Goal: Task Accomplishment & Management: Manage account settings

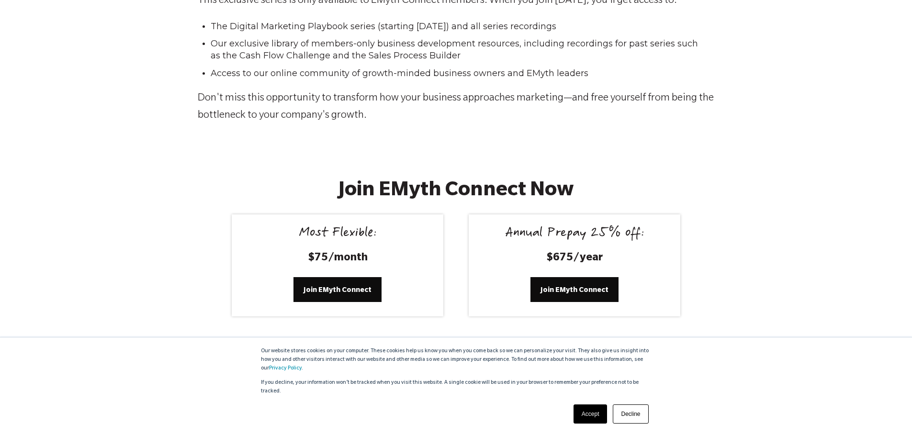
scroll to position [1723, 0]
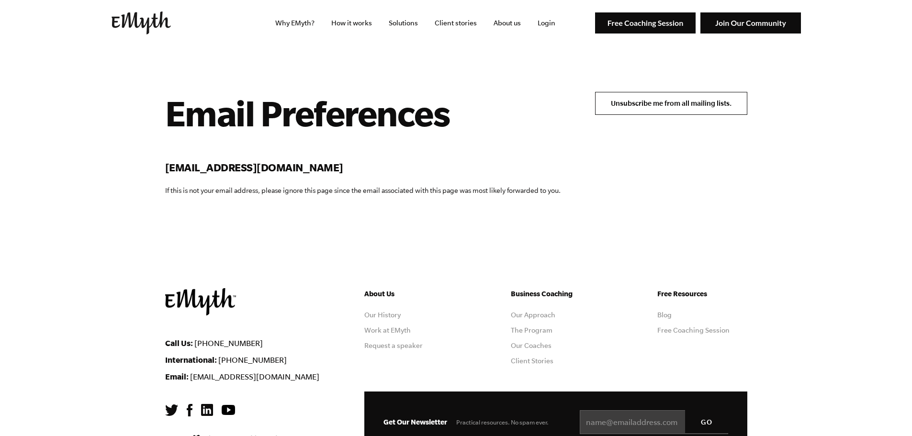
click at [683, 111] on input "Unsubscribe me from all mailing lists." at bounding box center [671, 103] width 152 height 23
